Goal: Check status: Check status

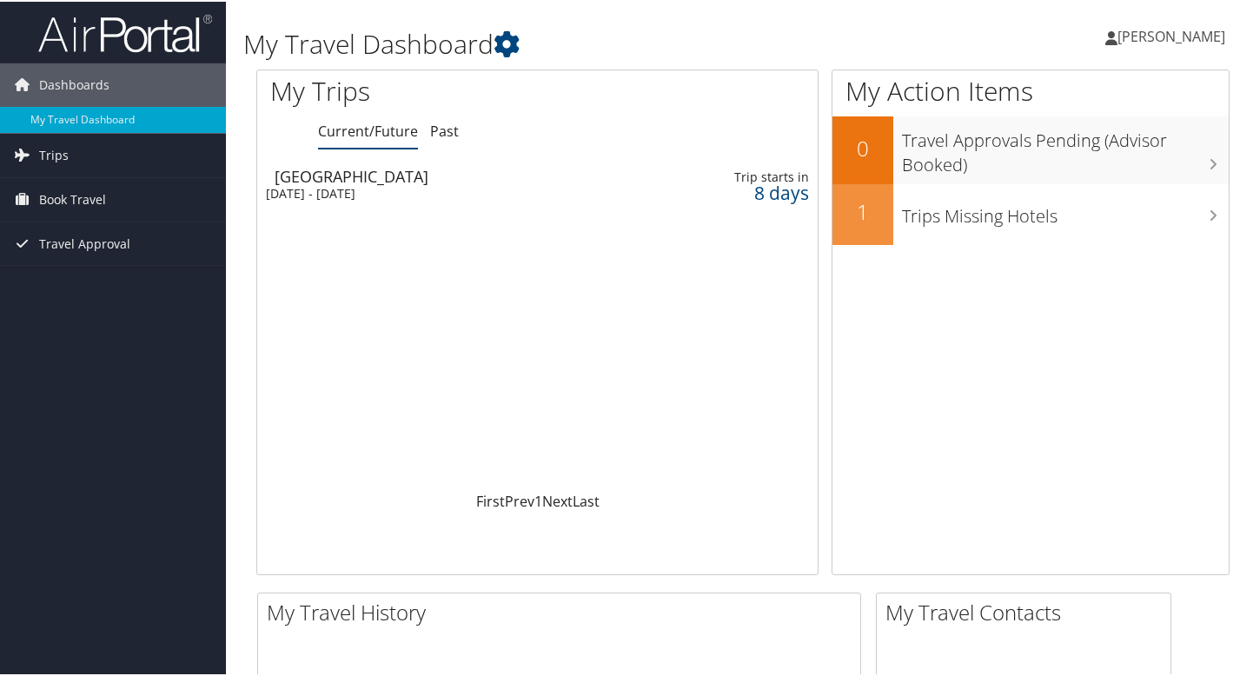
click at [384, 186] on div "[DATE] - [DATE]" at bounding box center [447, 192] width 362 height 16
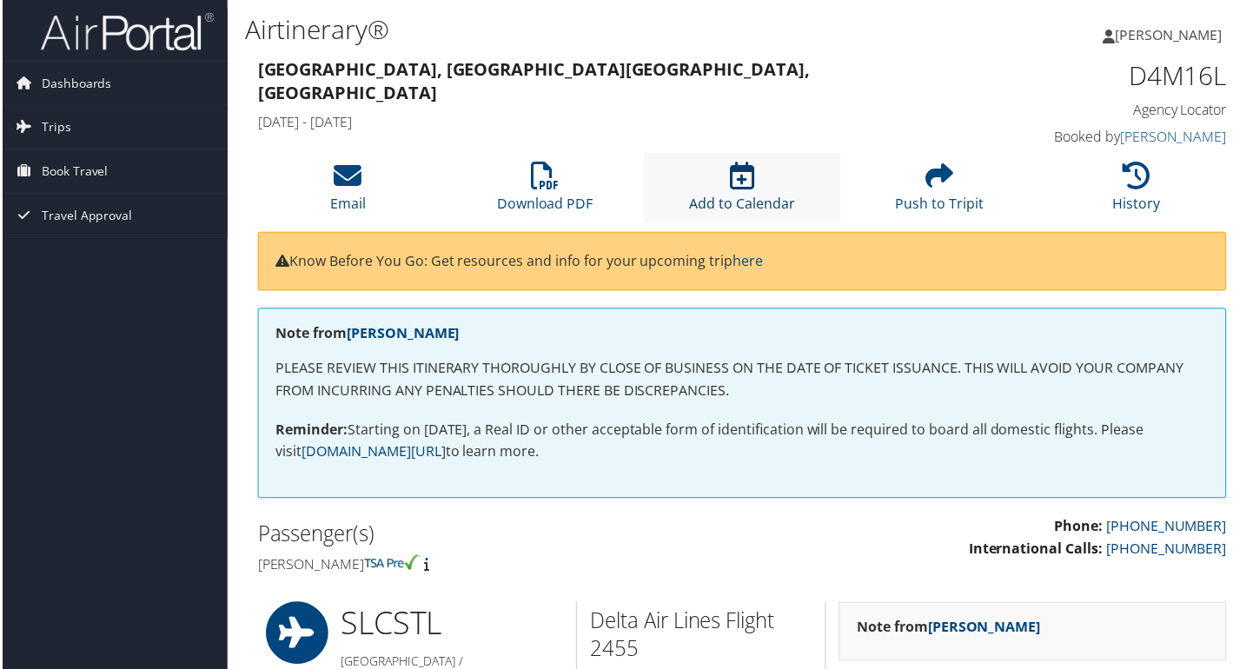
click at [740, 184] on icon at bounding box center [743, 176] width 24 height 28
